Goal: Check status: Check status

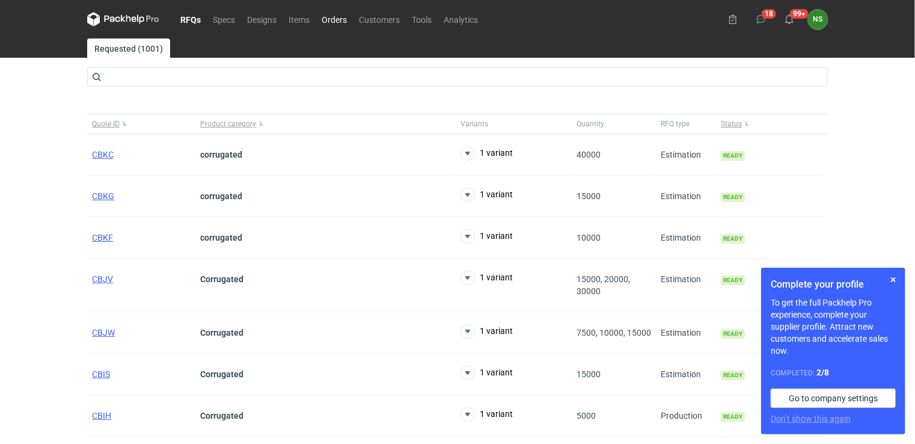
click at [331, 23] on link "Orders" at bounding box center [334, 19] width 37 height 14
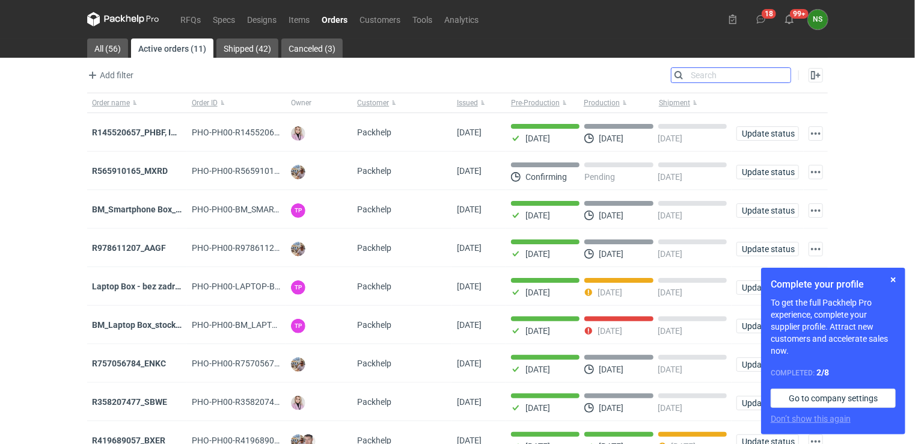
click at [779, 75] on input "Search" at bounding box center [731, 75] width 119 height 14
paste input "BM_Laptop Box_stock_05"
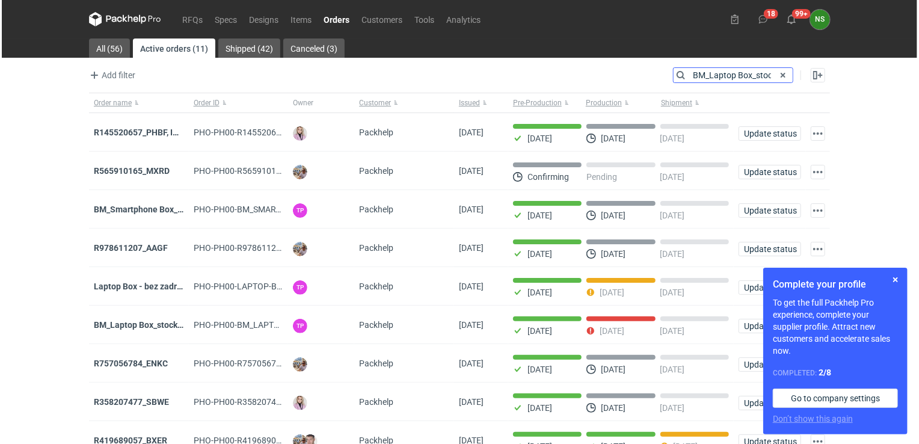
scroll to position [0, 17]
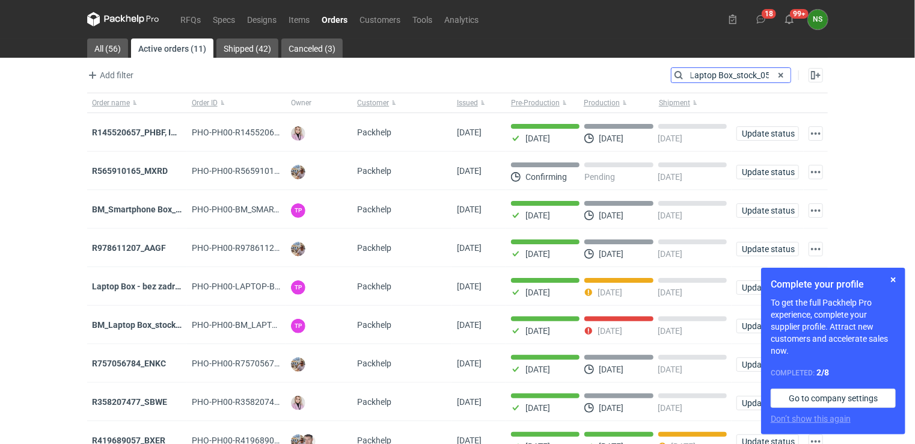
type input "BM_Laptop Box_stock_05"
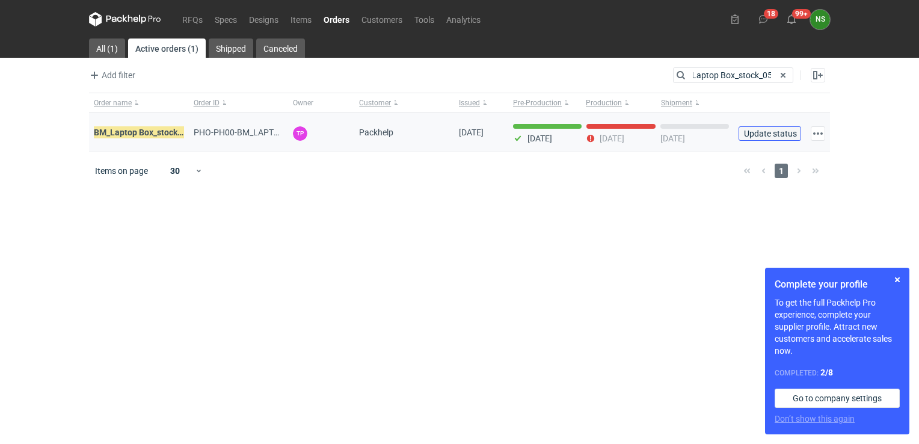
click at [786, 133] on span "Update status" at bounding box center [770, 133] width 52 height 8
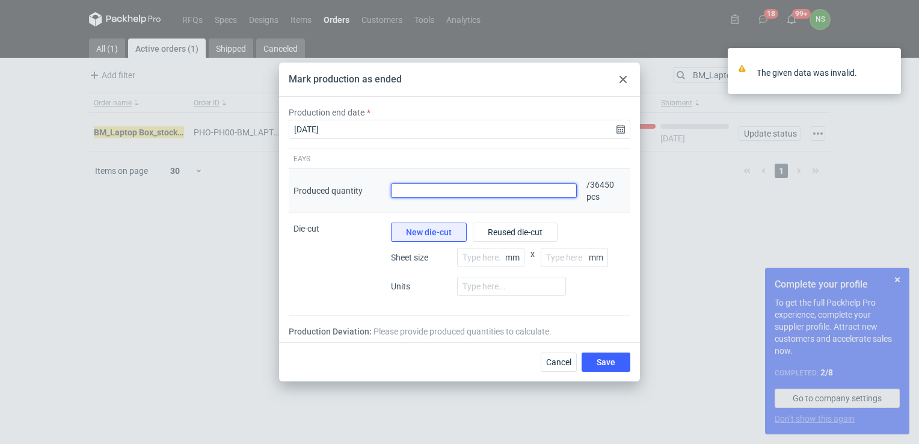
click at [437, 195] on input "Produced quantity" at bounding box center [484, 190] width 186 height 14
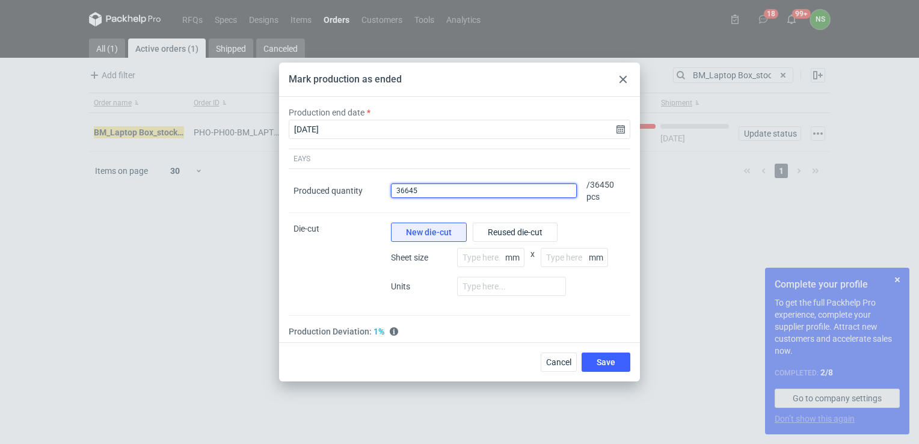
type input "36645"
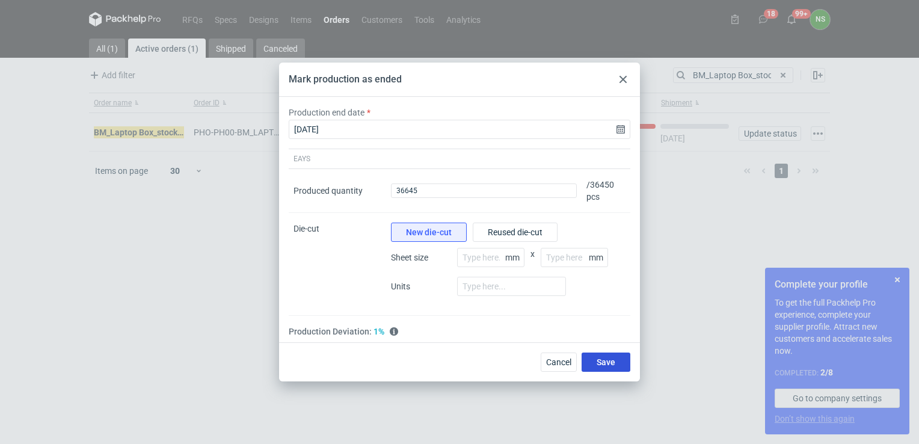
click at [599, 363] on span "Save" at bounding box center [605, 362] width 19 height 8
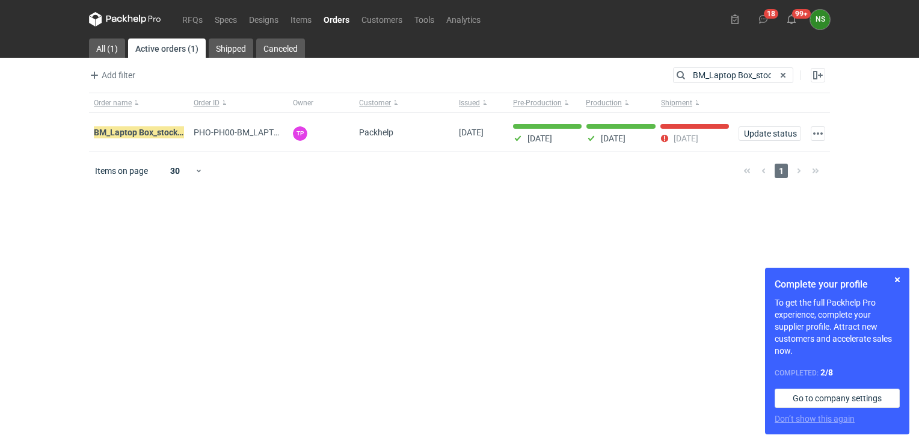
click at [346, 14] on link "Orders" at bounding box center [336, 19] width 38 height 14
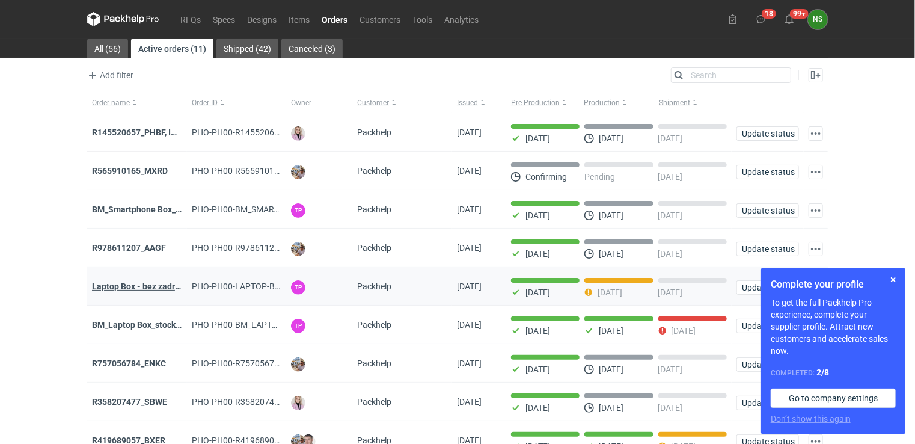
click at [139, 286] on strong "Laptop Box - bez zadruku - stock 3" at bounding box center [157, 286] width 131 height 10
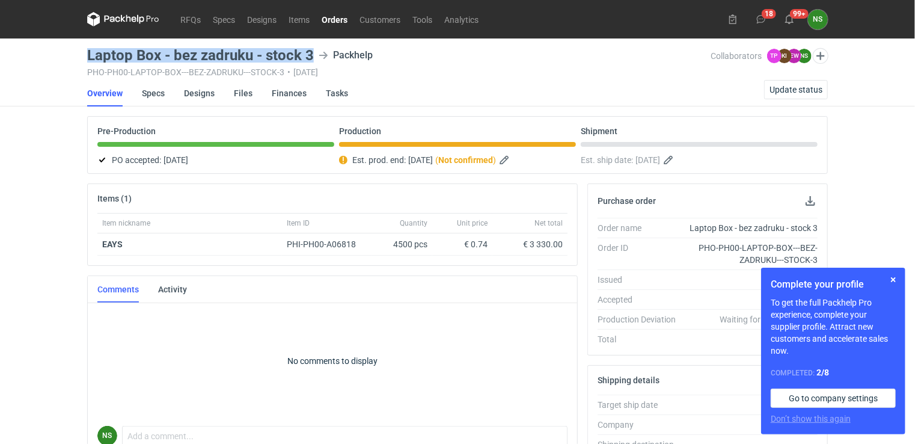
drag, startPoint x: 310, startPoint y: 54, endPoint x: 84, endPoint y: 52, distance: 226.1
click at [84, 52] on main "Laptop Box - bez zadruku - stock 3 Packhelp PHO-PH00-LAPTOP-BOX---BEZ-ZADRUKU--…" at bounding box center [457, 411] width 750 height 746
copy h3 "Laptop Box - bez zadruku - stock 3"
drag, startPoint x: 331, startPoint y: 18, endPoint x: 340, endPoint y: 23, distance: 11.0
click at [331, 18] on link "Orders" at bounding box center [335, 19] width 38 height 14
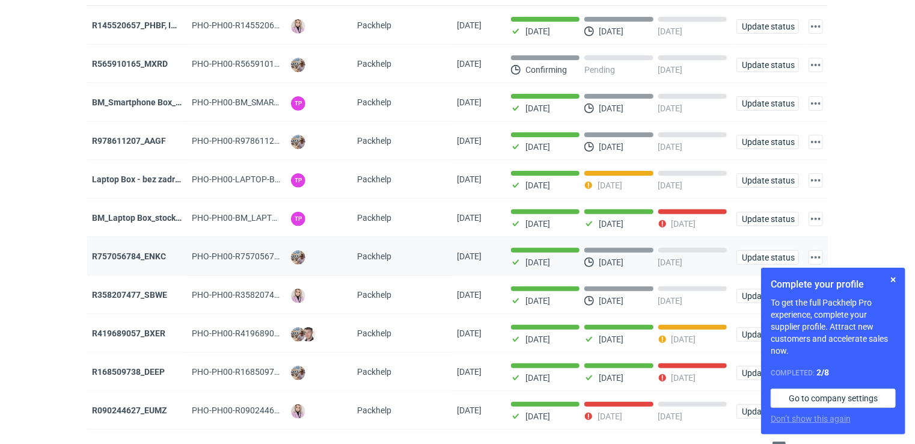
scroll to position [127, 0]
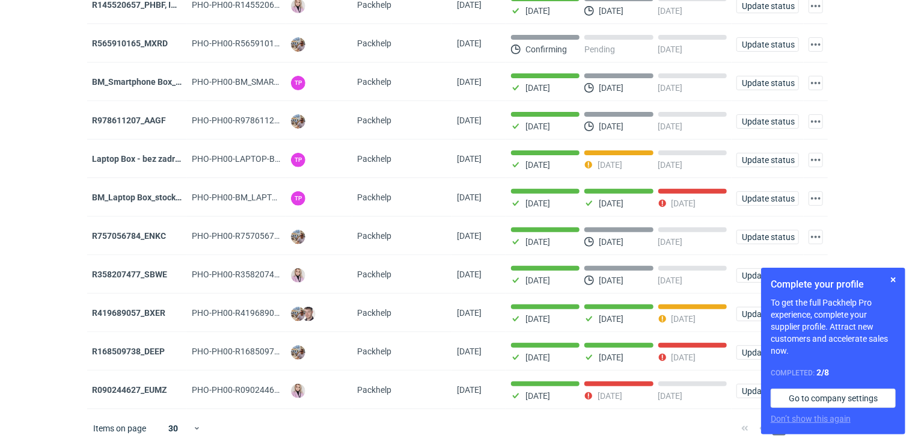
click at [141, 385] on strong "R090244627_EUMZ" at bounding box center [129, 390] width 75 height 10
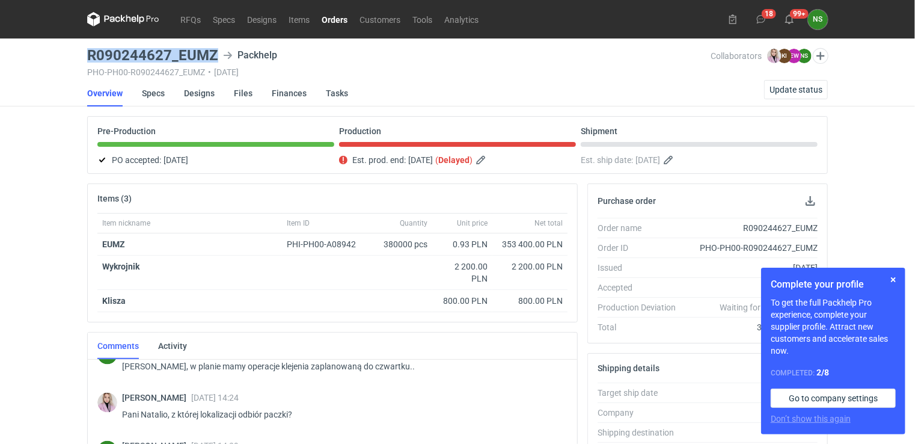
drag, startPoint x: 217, startPoint y: 51, endPoint x: 82, endPoint y: 43, distance: 135.5
click at [82, 43] on div "RFQs Specs Designs Items Orders Customers Tools Analytics 18 99+ NS [PERSON_NAM…" at bounding box center [457, 222] width 915 height 444
copy h3 "R090244627_EUMZ"
click at [794, 91] on span "Update status" at bounding box center [796, 89] width 53 height 8
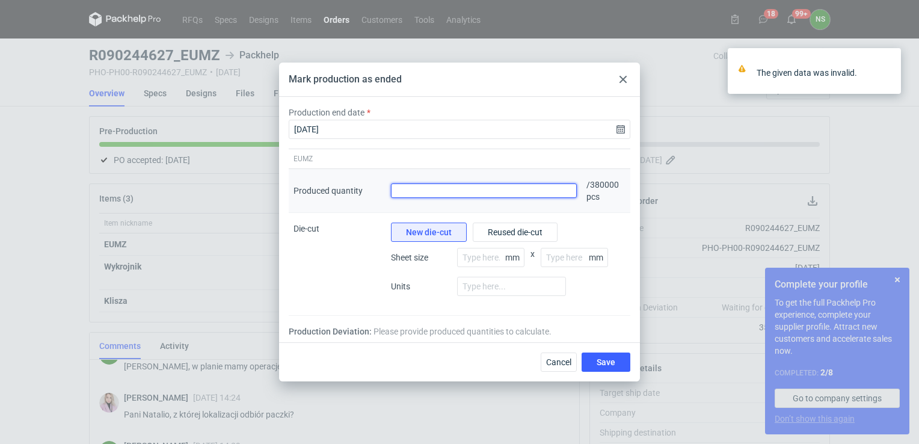
click at [408, 188] on input "Produced quantity" at bounding box center [484, 190] width 186 height 14
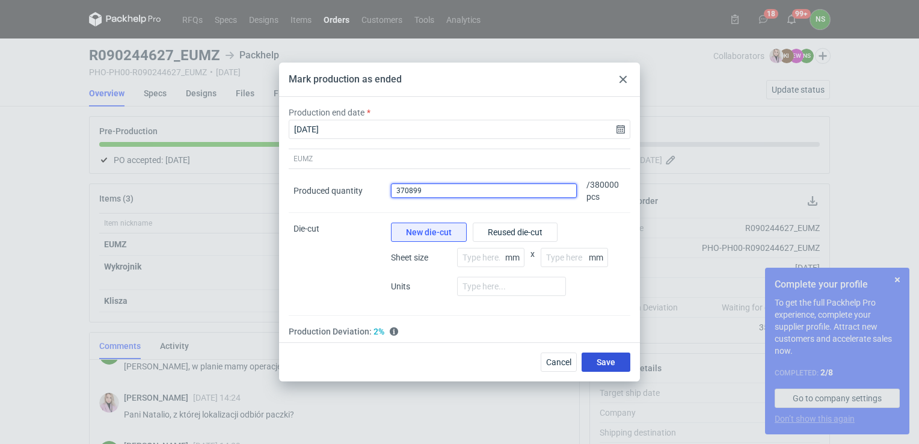
type input "370899"
click at [613, 365] on span "Save" at bounding box center [605, 362] width 19 height 8
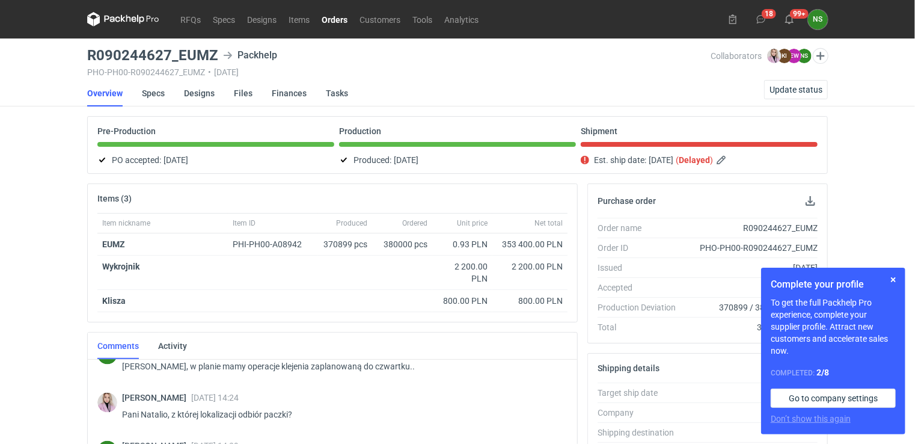
click at [330, 19] on link "Orders" at bounding box center [335, 19] width 38 height 14
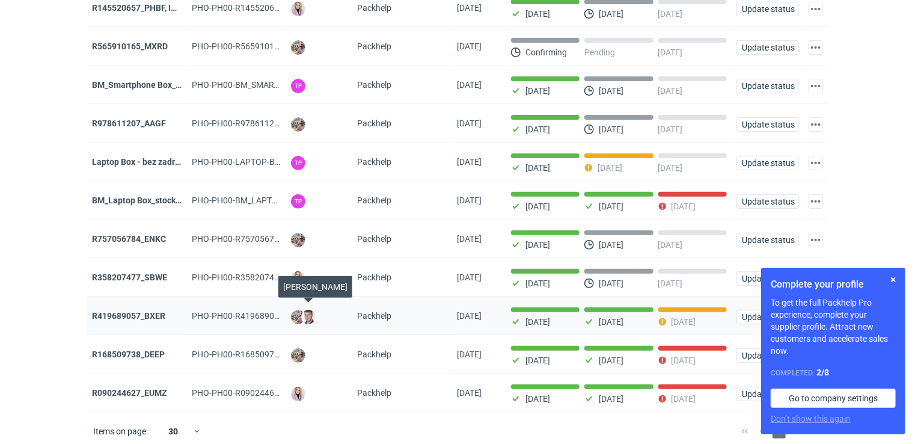
scroll to position [127, 0]
